Goal: Find specific page/section: Find specific page/section

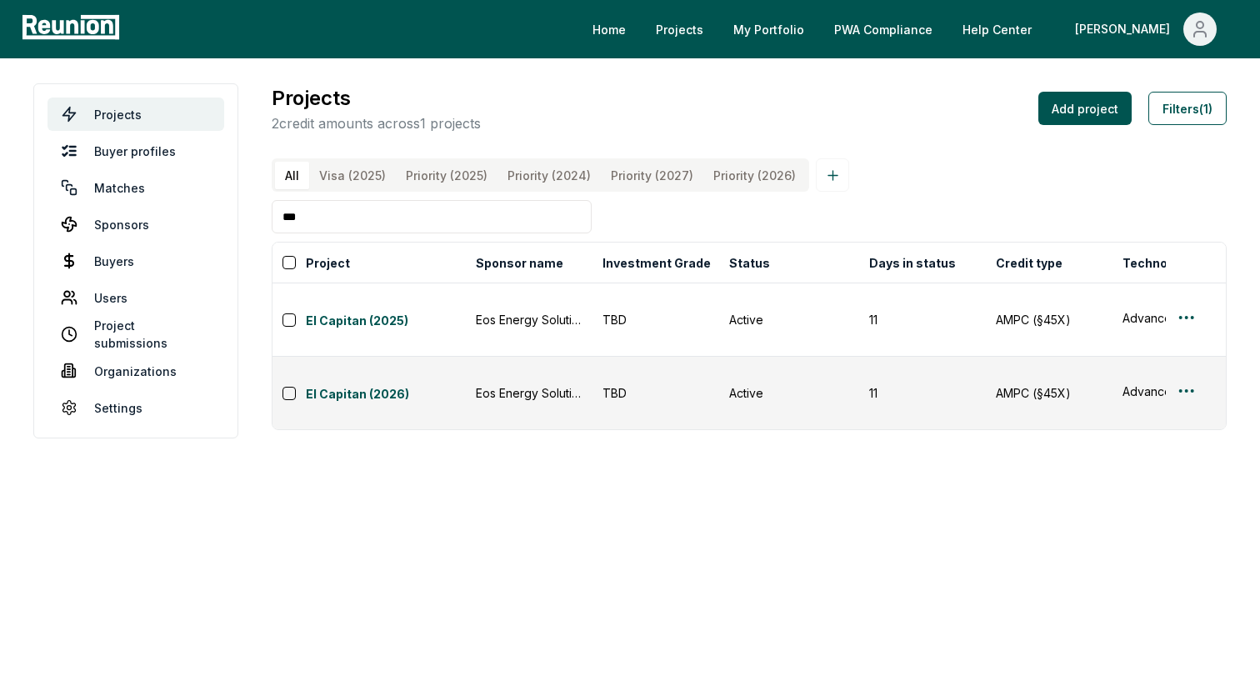
scroll to position [0, 432]
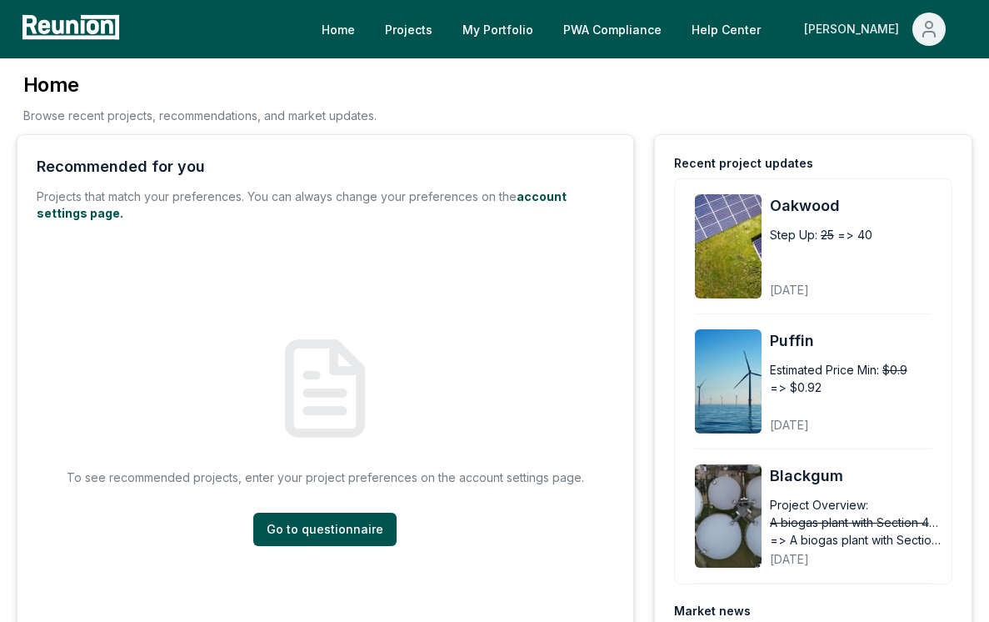
click at [871, 25] on div "[PERSON_NAME]" at bounding box center [855, 29] width 102 height 33
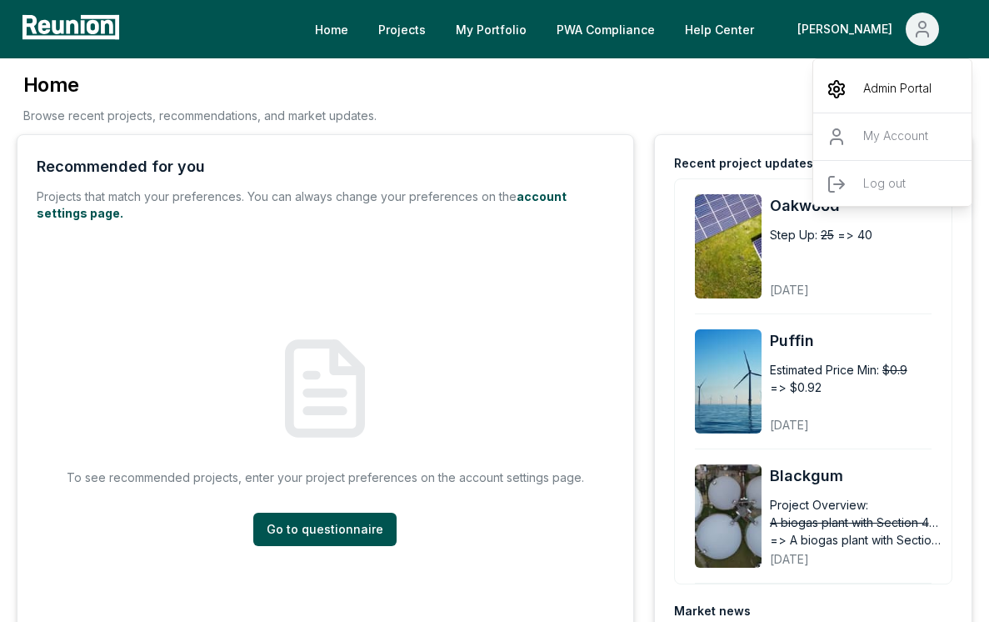
click at [859, 89] on div "Admin Portal" at bounding box center [894, 89] width 160 height 47
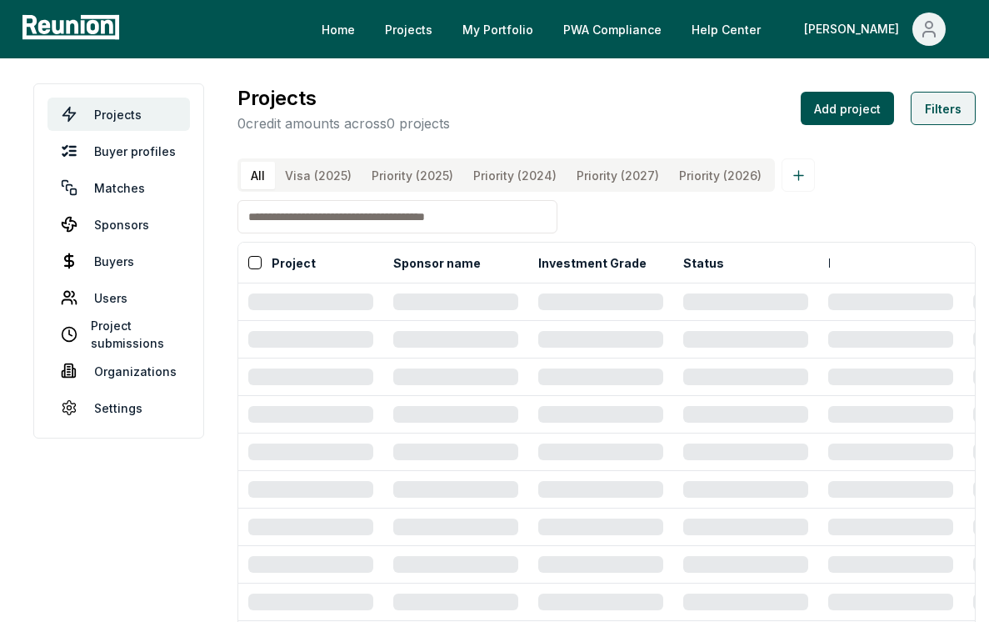
click at [917, 112] on button "Filters" at bounding box center [943, 108] width 65 height 33
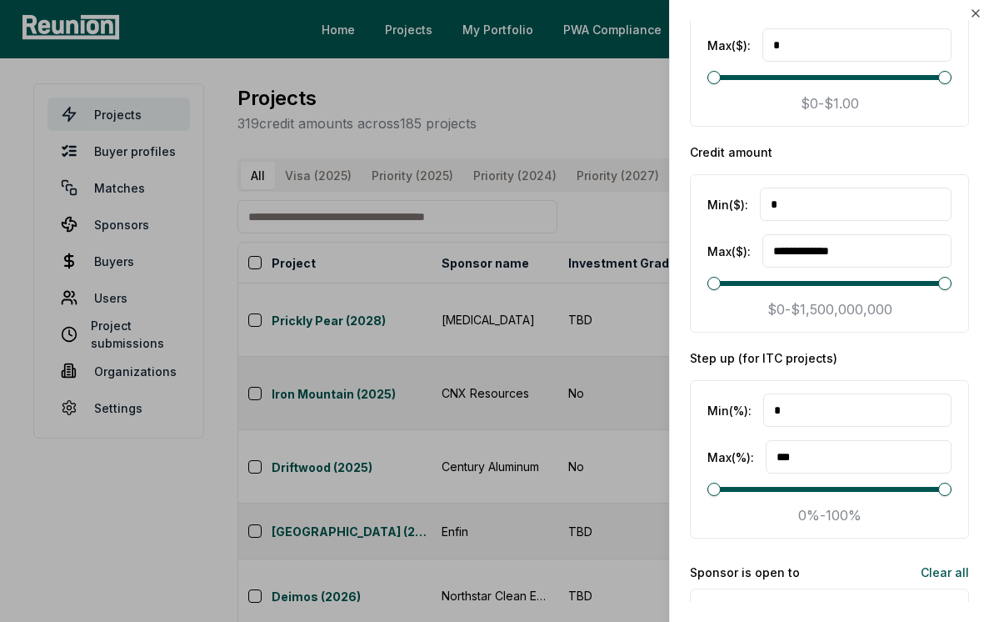
scroll to position [2927, 0]
drag, startPoint x: 829, startPoint y: 206, endPoint x: 771, endPoint y: 204, distance: 58.4
click at [771, 204] on input "*" at bounding box center [856, 203] width 192 height 33
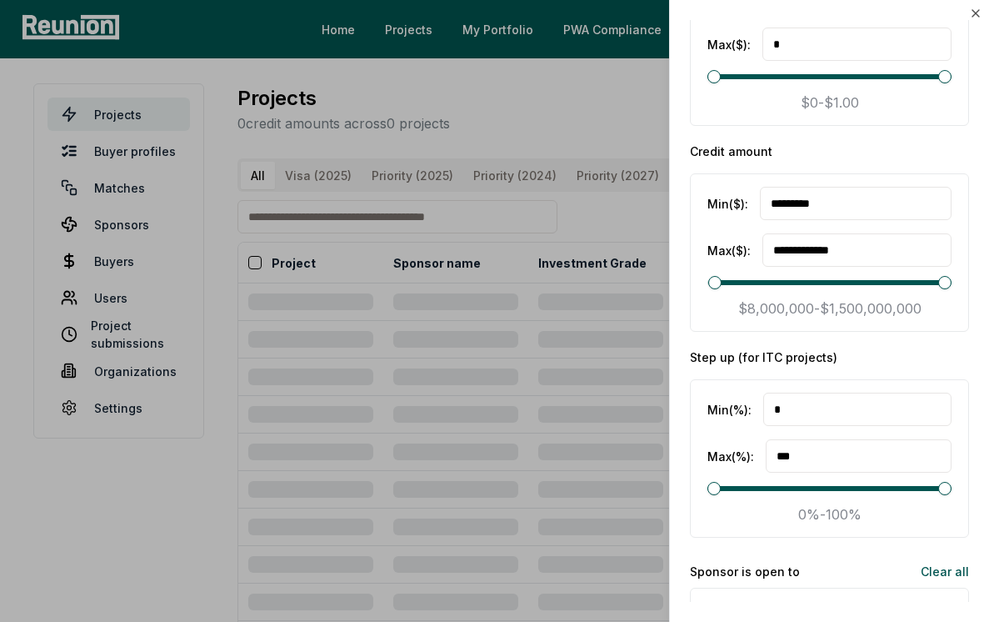
type input "*********"
drag, startPoint x: 876, startPoint y: 251, endPoint x: 781, endPoint y: 251, distance: 95.0
click at [781, 251] on input "**********" at bounding box center [857, 249] width 189 height 33
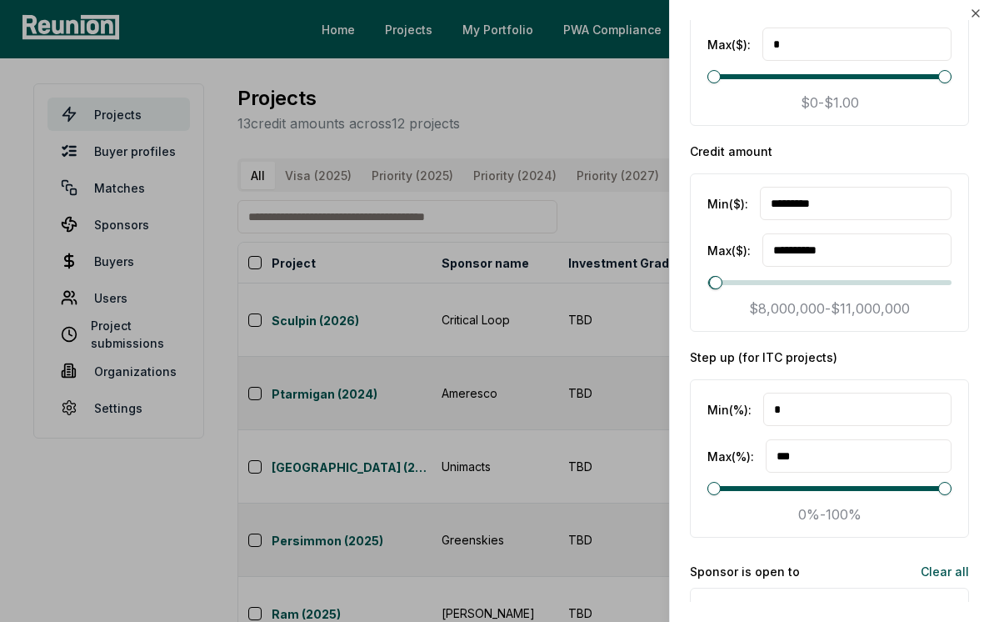
type input "**********"
click at [799, 149] on div "Credit amount" at bounding box center [829, 152] width 279 height 18
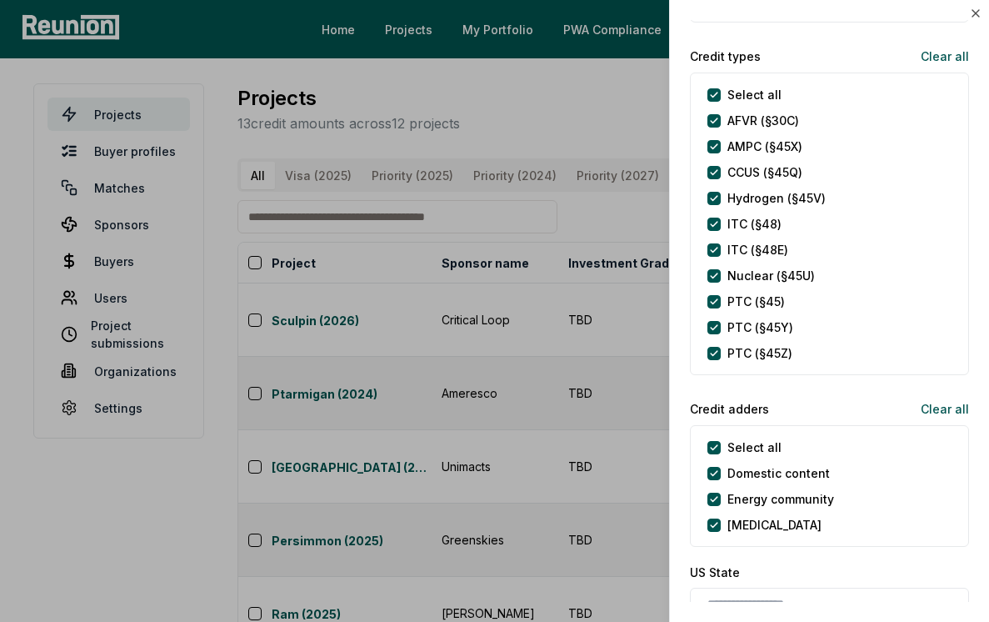
scroll to position [790, 0]
click at [713, 73] on div "Credit types Clear all" at bounding box center [829, 56] width 279 height 33
click at [713, 98] on types "Select all" at bounding box center [714, 95] width 13 height 13
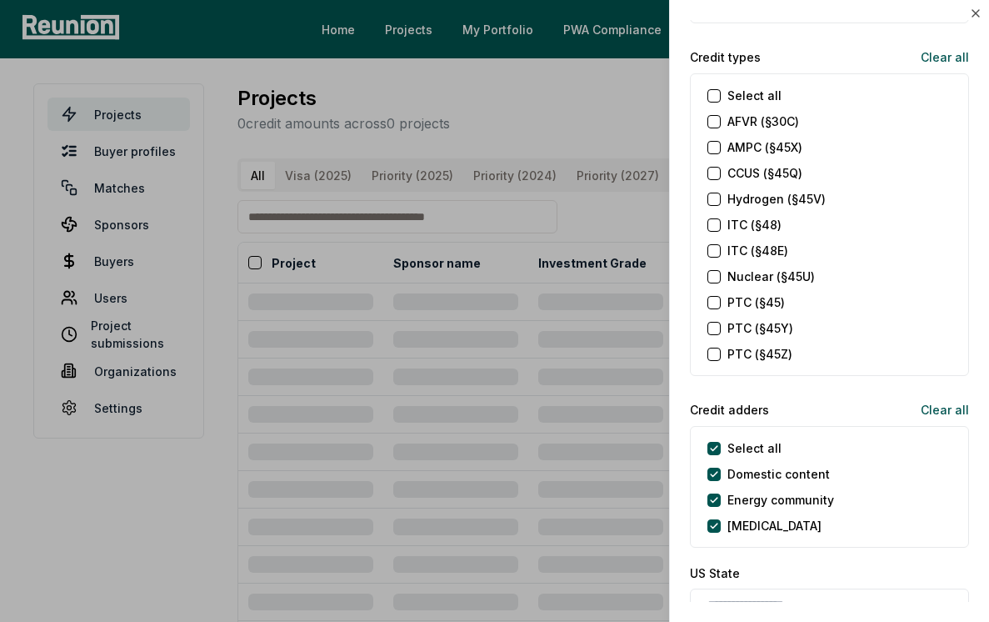
click at [715, 147] on \(§45X\) "AMPC (§45X)" at bounding box center [714, 147] width 13 height 13
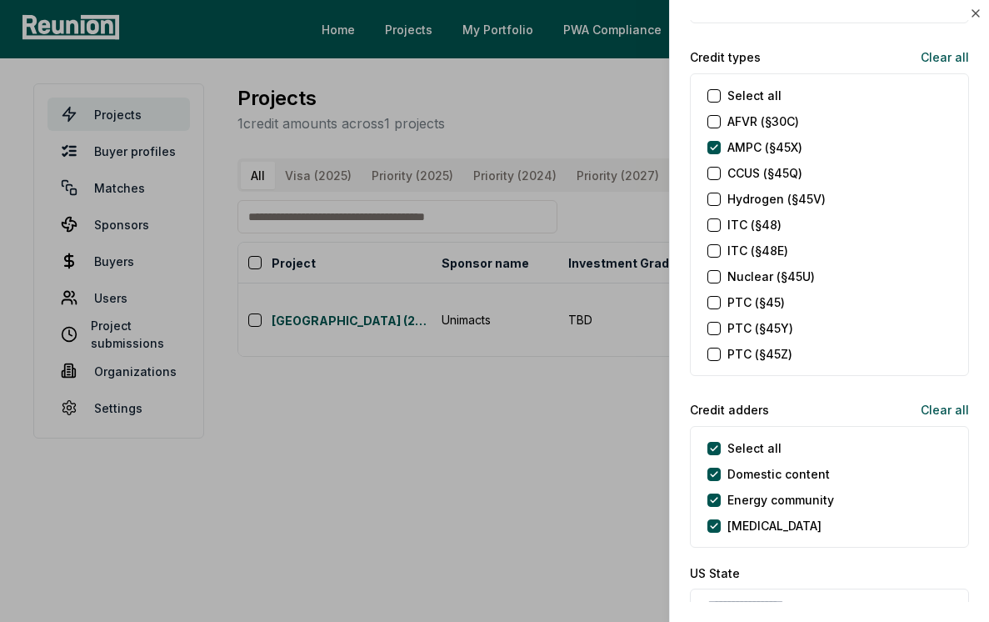
click at [715, 251] on \(§48E\) "ITC (§48E)" at bounding box center [714, 250] width 13 height 13
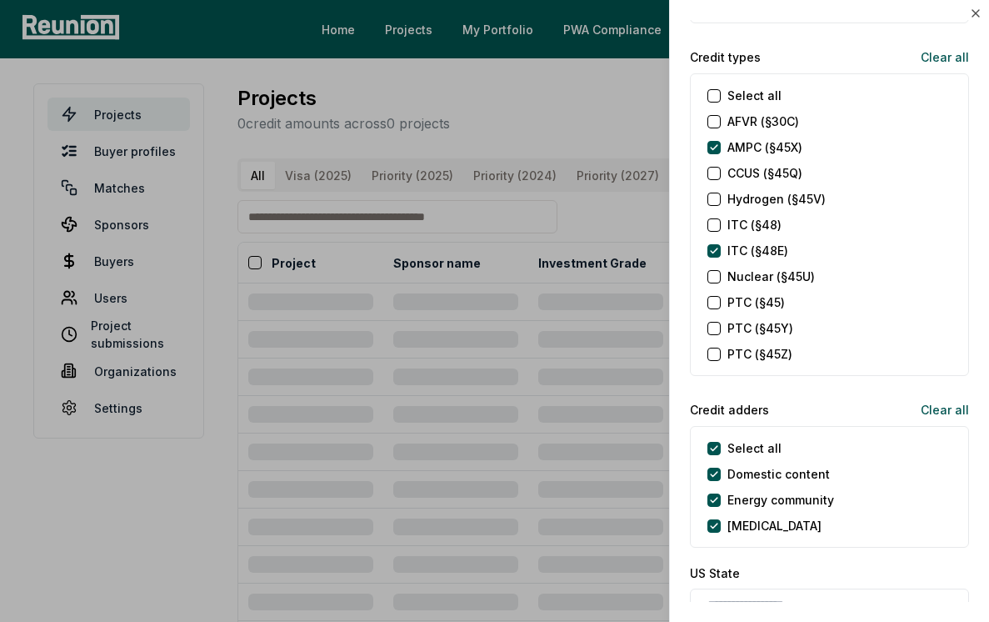
click at [716, 218] on \(§48\) "ITC (§48)" at bounding box center [714, 224] width 13 height 13
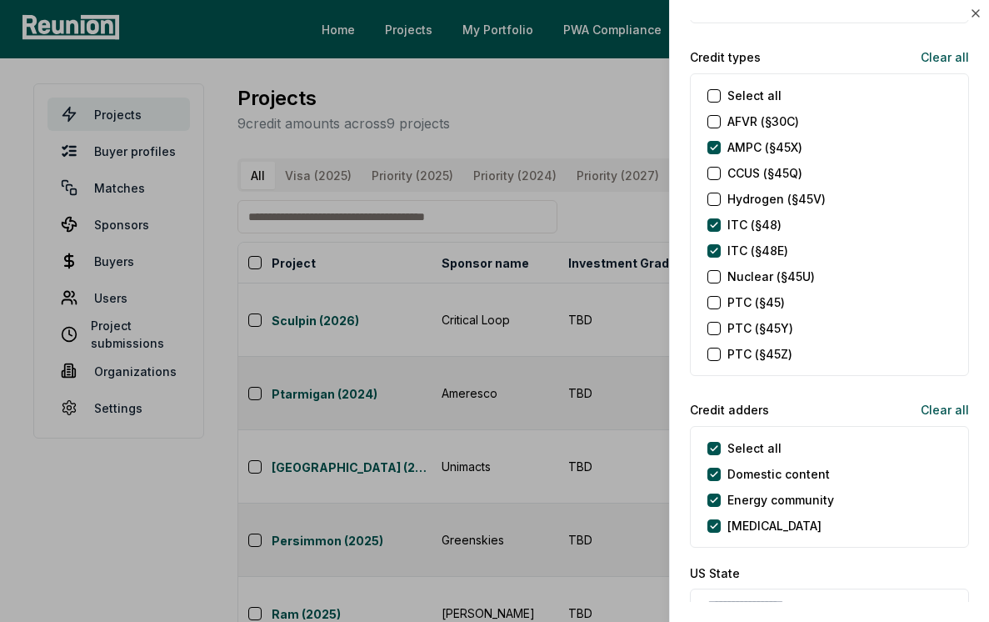
click at [638, 217] on div at bounding box center [494, 311] width 989 height 622
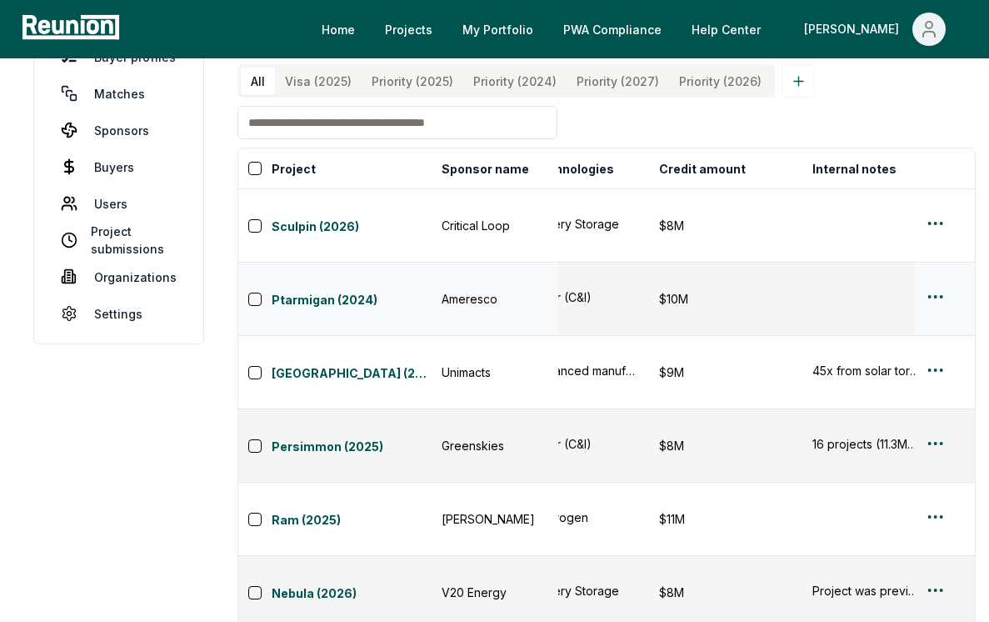
scroll to position [0, 0]
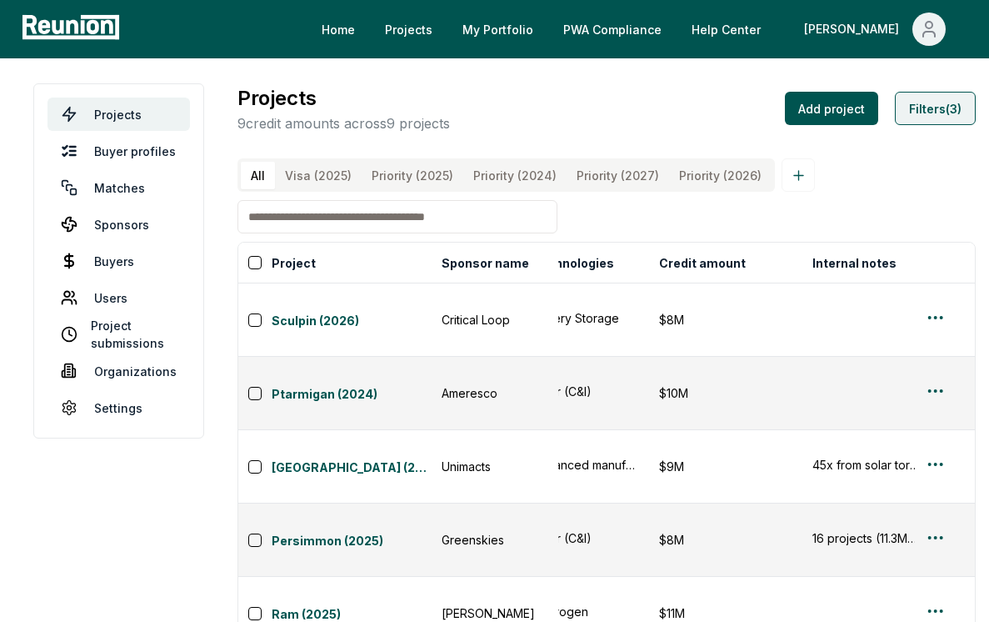
click at [931, 118] on button "Filters (3)" at bounding box center [935, 108] width 81 height 33
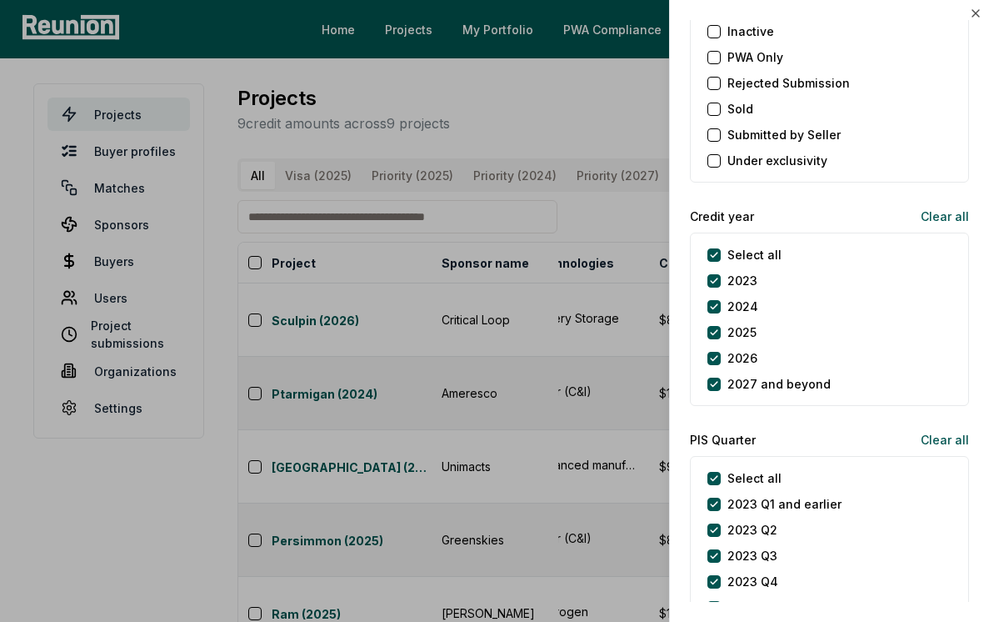
scroll to position [1892, 0]
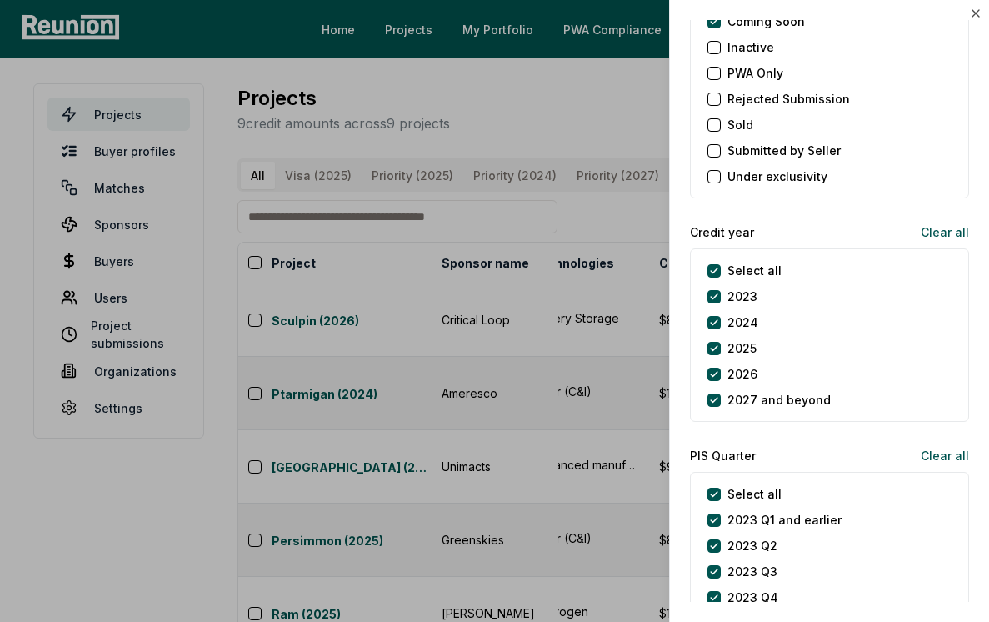
click at [741, 273] on label "Select all" at bounding box center [755, 271] width 54 height 18
click at [721, 273] on year "Select all" at bounding box center [714, 270] width 13 height 13
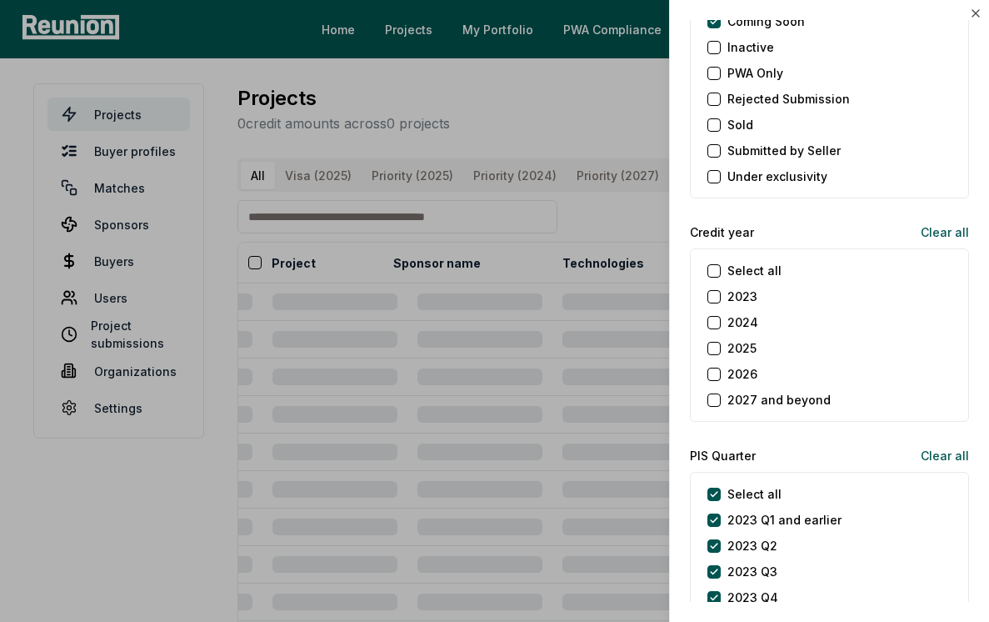
click at [737, 356] on label "2025" at bounding box center [742, 348] width 29 height 18
click at [721, 355] on button "2025" at bounding box center [714, 348] width 13 height 13
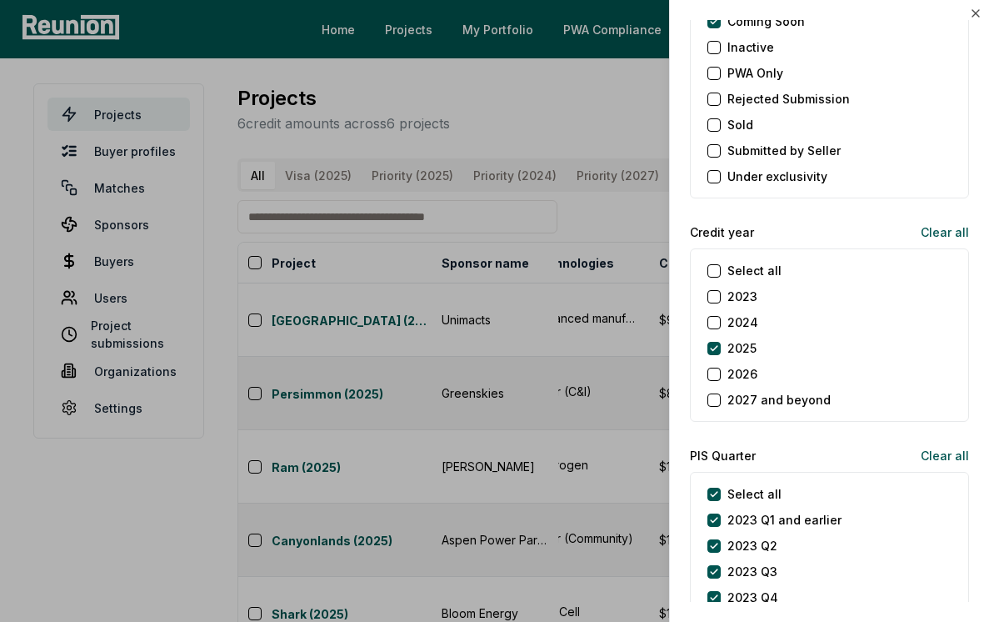
click at [533, 234] on div at bounding box center [494, 311] width 989 height 622
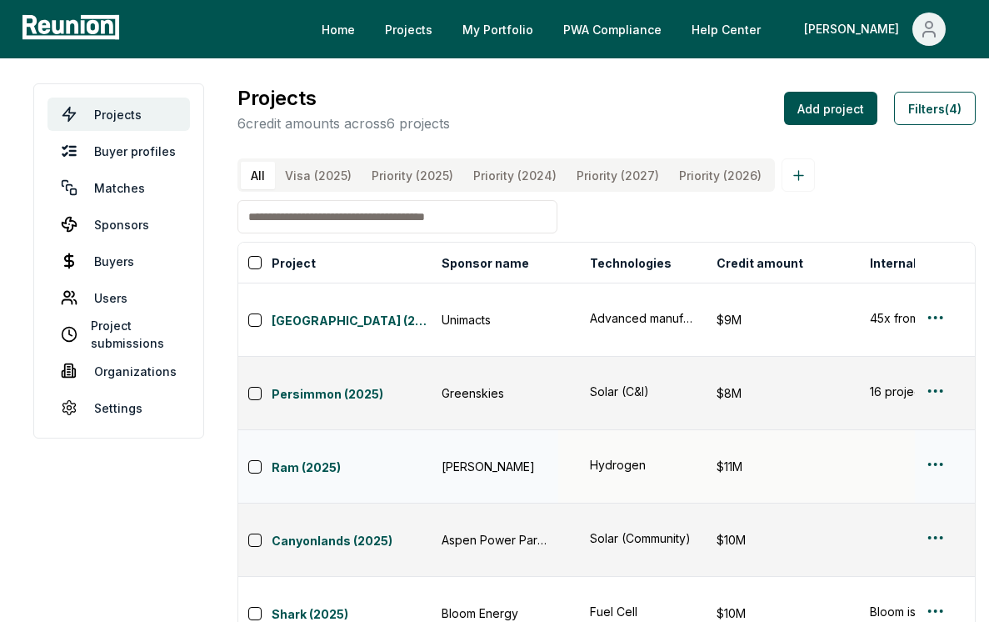
scroll to position [0, 504]
click at [336, 458] on link "Ram (2025)" at bounding box center [352, 468] width 160 height 20
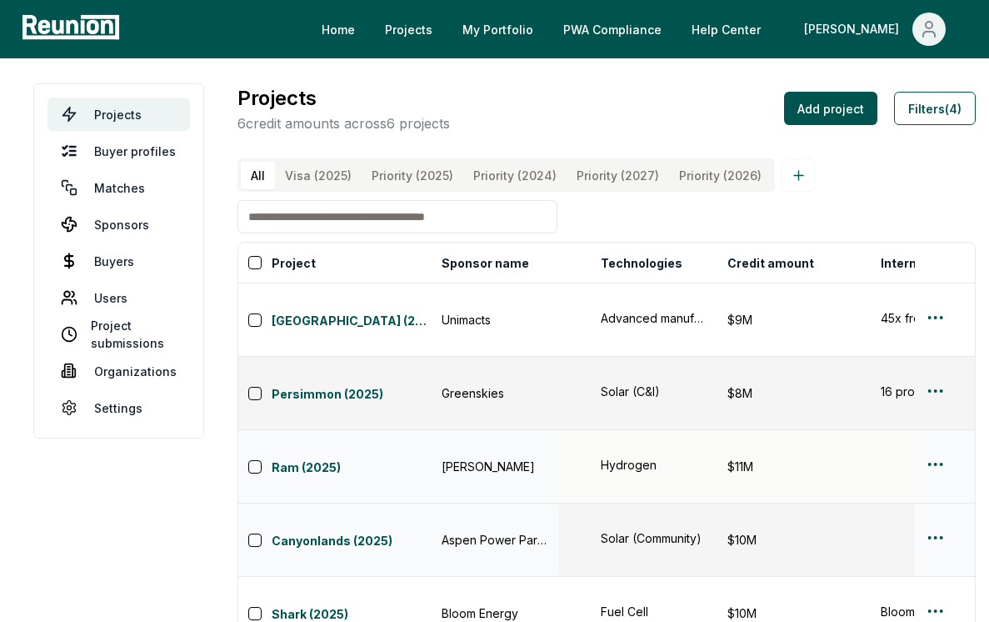
scroll to position [0, 489]
drag, startPoint x: 726, startPoint y: 446, endPoint x: 764, endPoint y: 446, distance: 38.3
click at [764, 531] on div "$10M" at bounding box center [792, 540] width 133 height 18
click at [326, 532] on link "Canyonlands (2025)" at bounding box center [352, 542] width 160 height 20
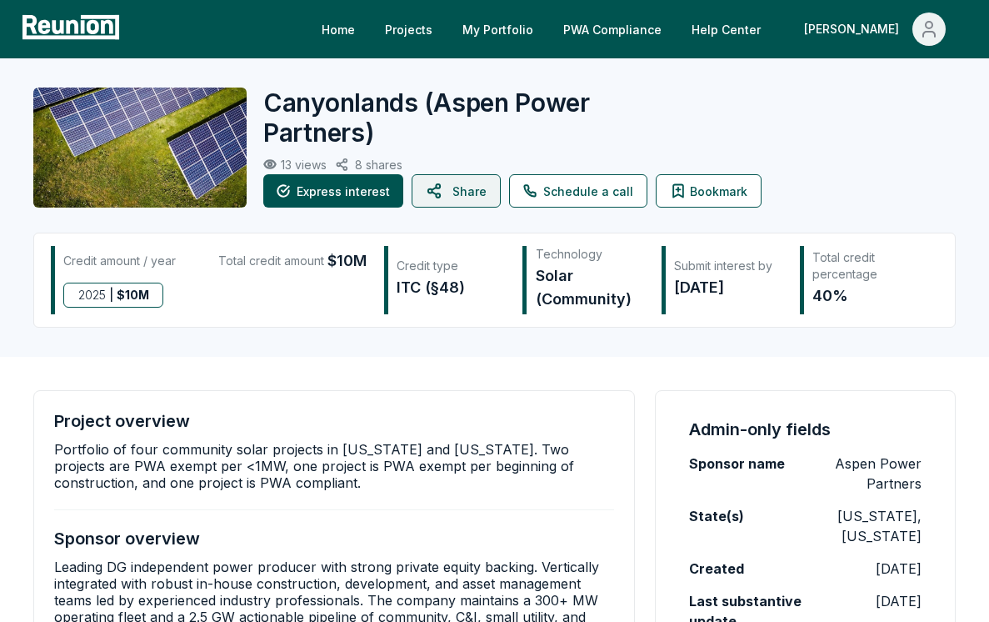
click at [453, 198] on button "Share" at bounding box center [456, 190] width 89 height 33
